Goal: Find contact information: Find contact information

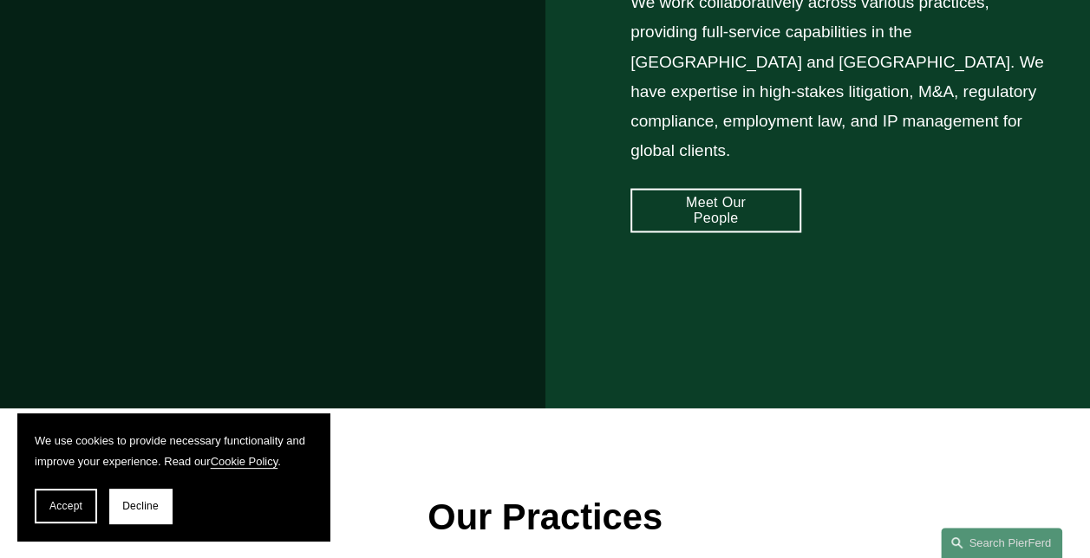
scroll to position [1474, 0]
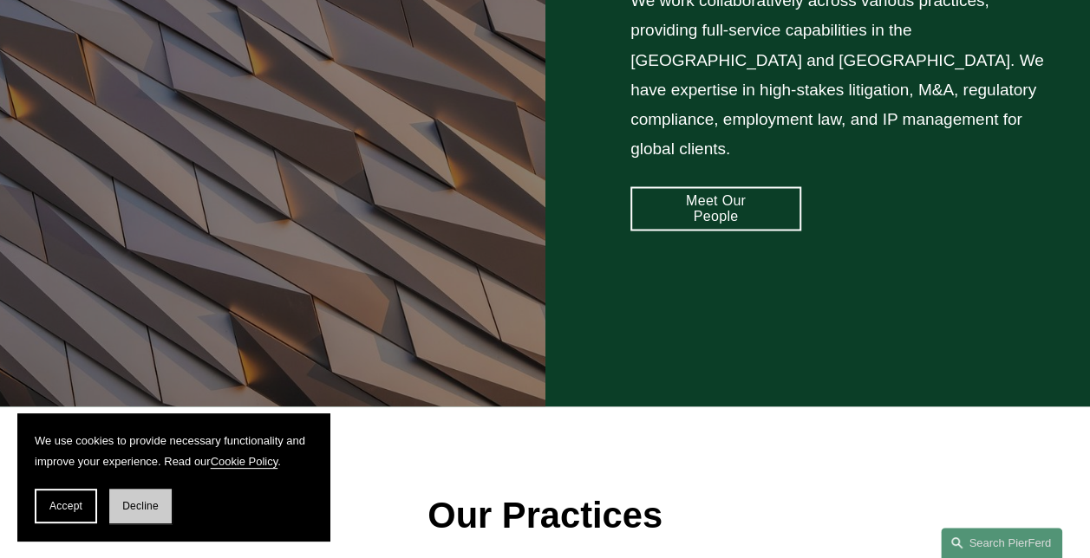
click at [154, 512] on span "Decline" at bounding box center [140, 506] width 36 height 12
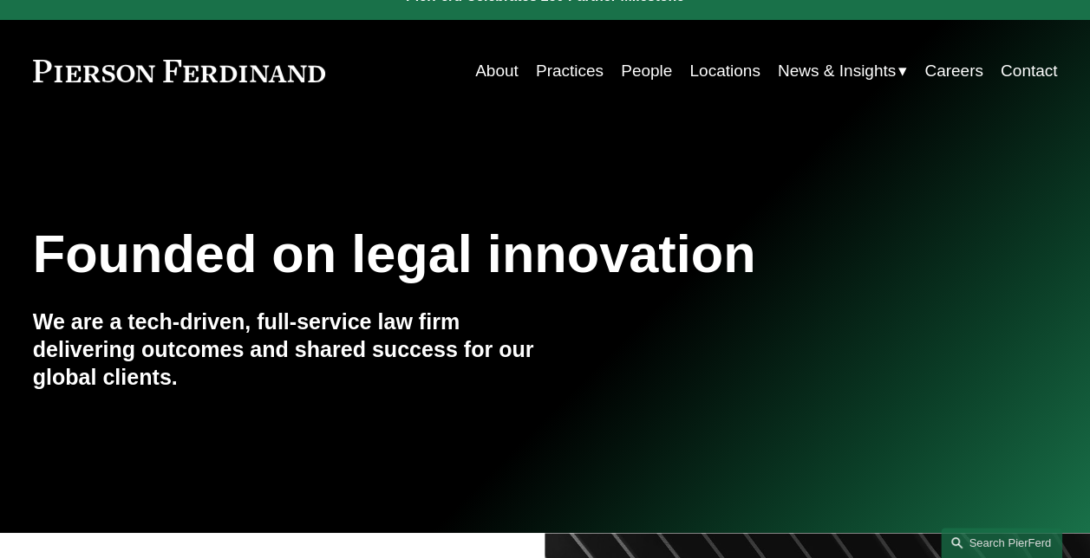
scroll to position [0, 0]
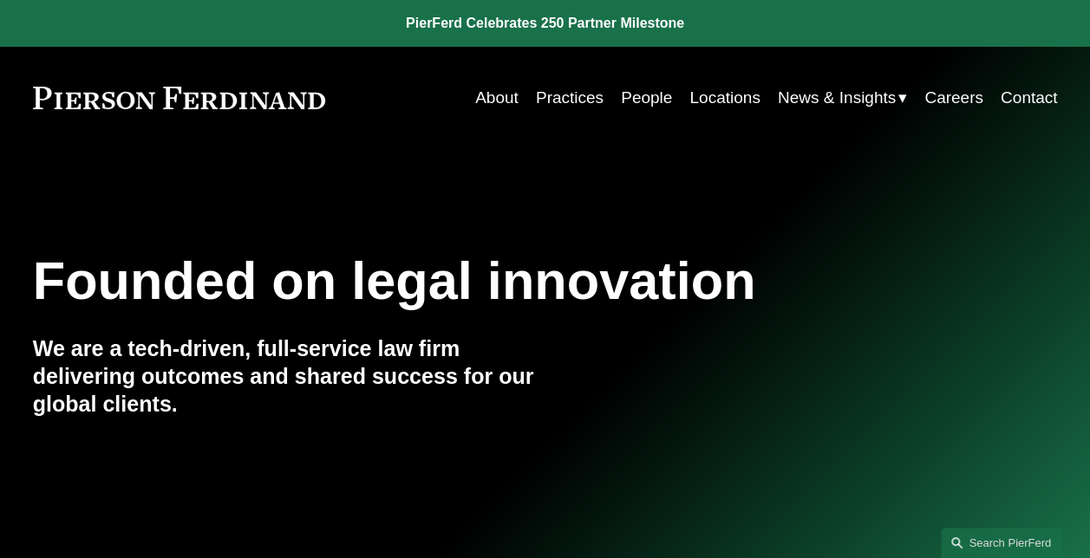
click at [638, 96] on link "People" at bounding box center [646, 98] width 51 height 33
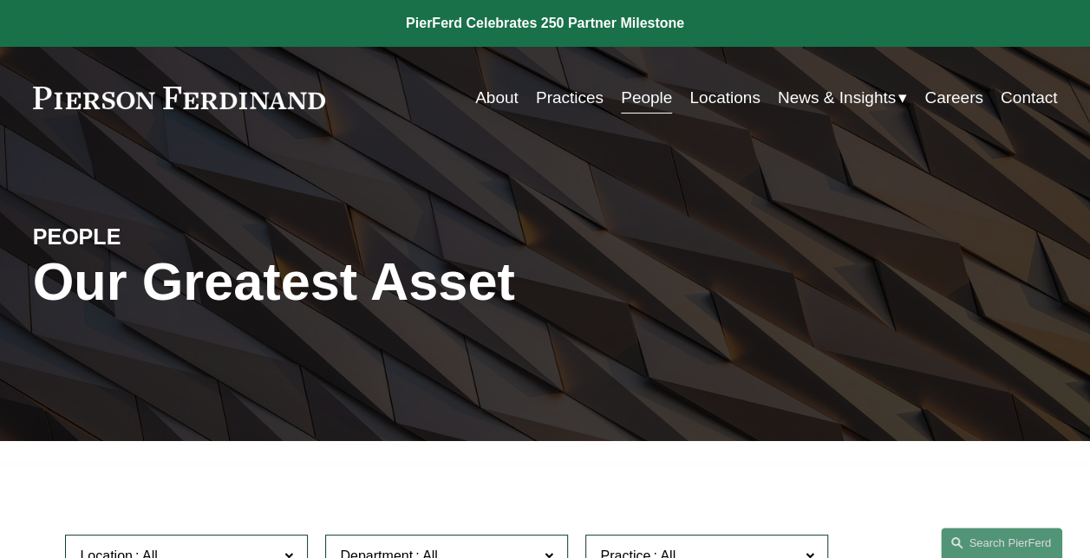
click at [637, 97] on link "People" at bounding box center [646, 98] width 51 height 33
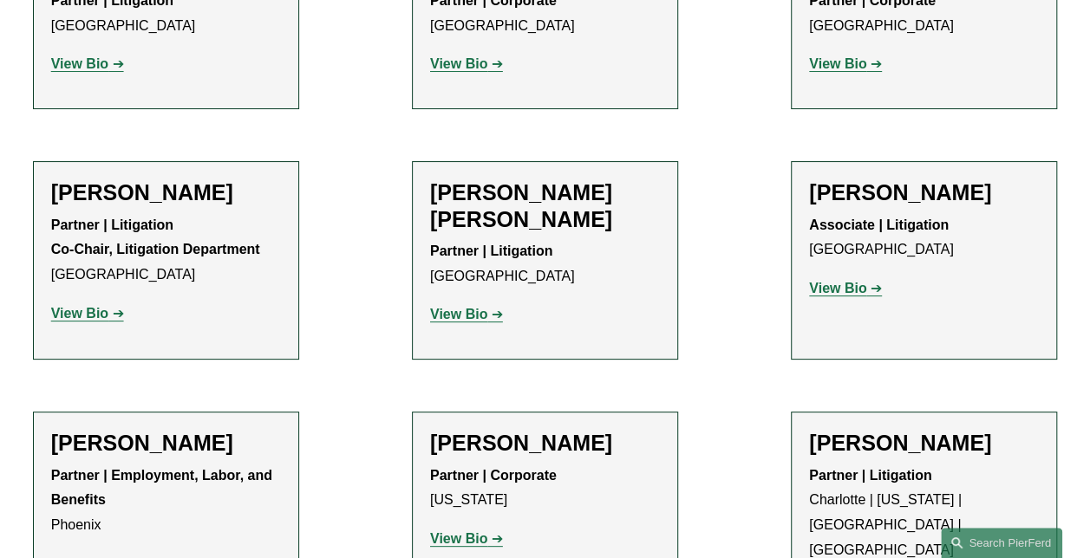
scroll to position [16359, 0]
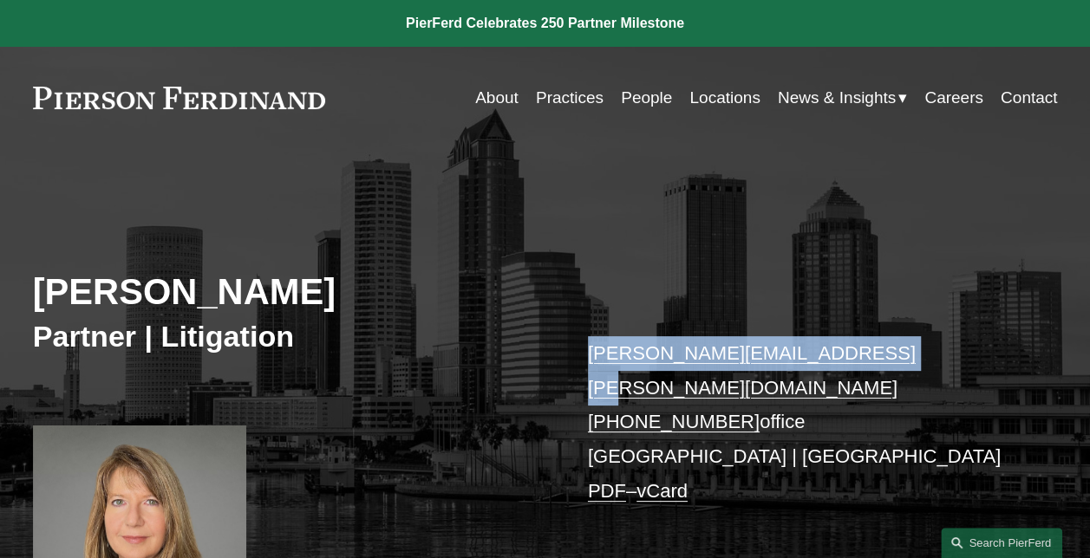
drag, startPoint x: 904, startPoint y: 358, endPoint x: 579, endPoint y: 324, distance: 326.9
click at [579, 324] on div "Leanne Prendergast Partner | Litigation leanne.prendergast@pierferd.com +1.904.…" at bounding box center [545, 411] width 1090 height 458
drag, startPoint x: 579, startPoint y: 324, endPoint x: 724, endPoint y: 354, distance: 147.8
copy link "leanne.prendergast@pierferd.com"
